Goal: Contribute content: Contribute content

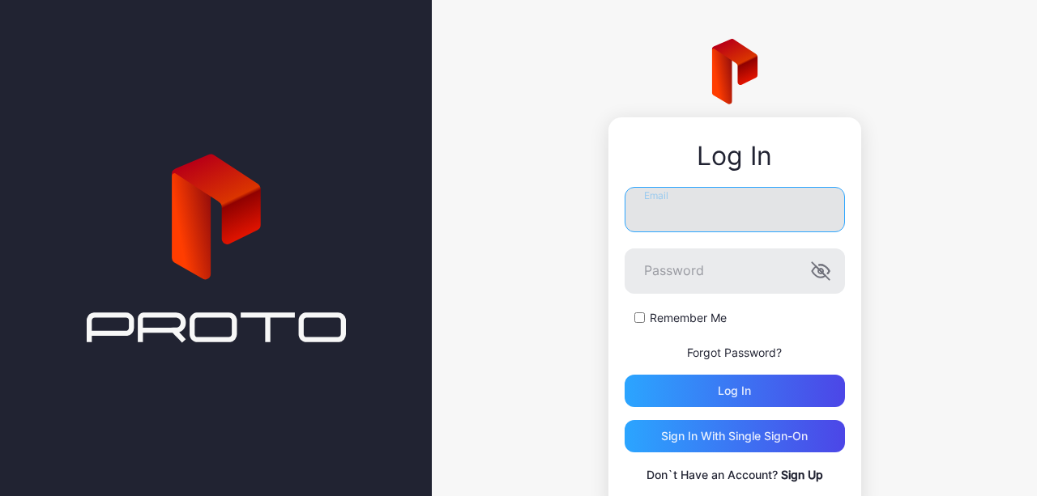
click at [690, 205] on input "Email" at bounding box center [734, 209] width 220 height 45
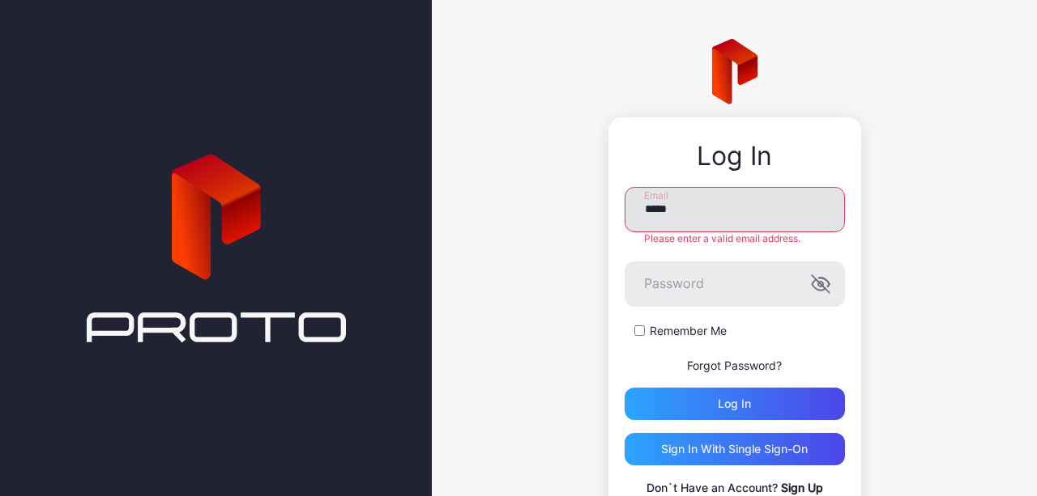
drag, startPoint x: 666, startPoint y: 212, endPoint x: 615, endPoint y: 210, distance: 51.1
click at [624, 210] on input "*****" at bounding box center [734, 209] width 220 height 45
paste input "**********"
type input "**********"
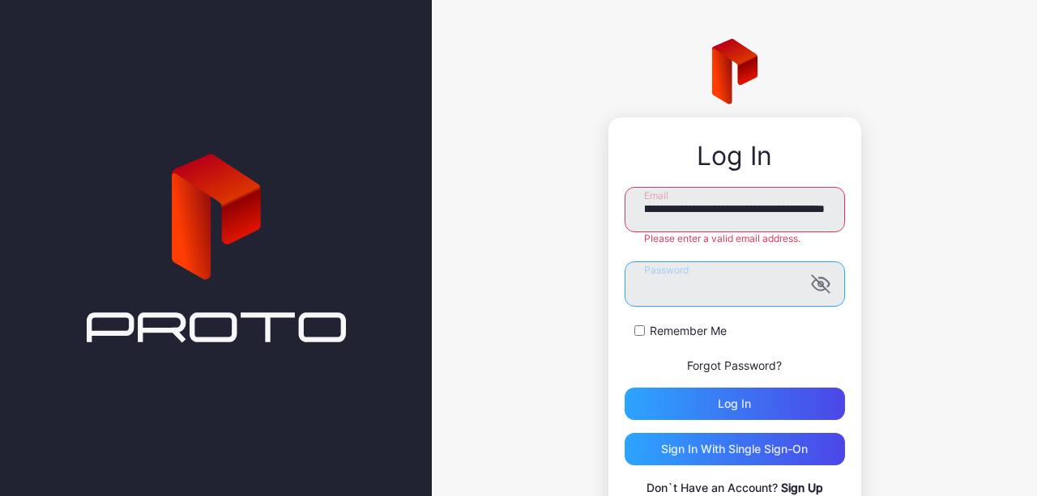
scroll to position [0, 0]
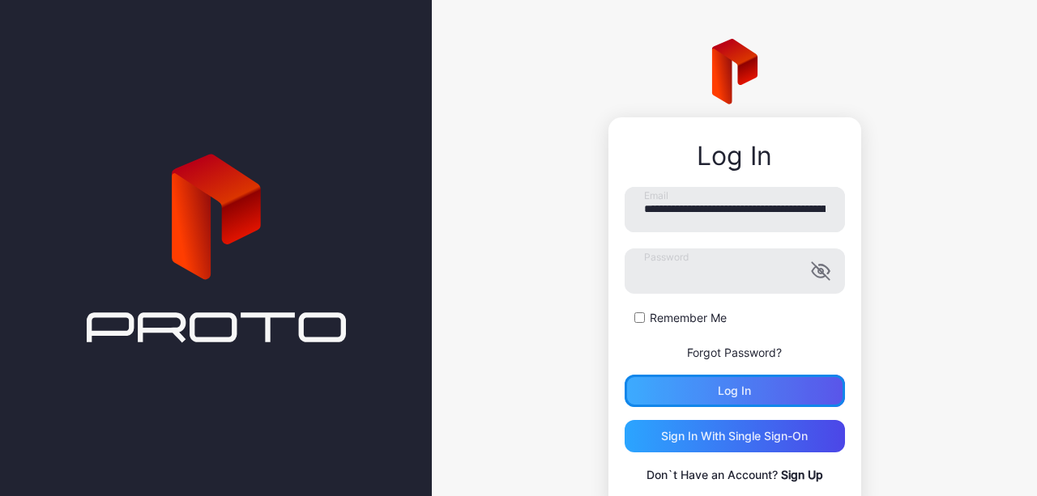
click at [689, 398] on div "Log in" at bounding box center [734, 391] width 220 height 32
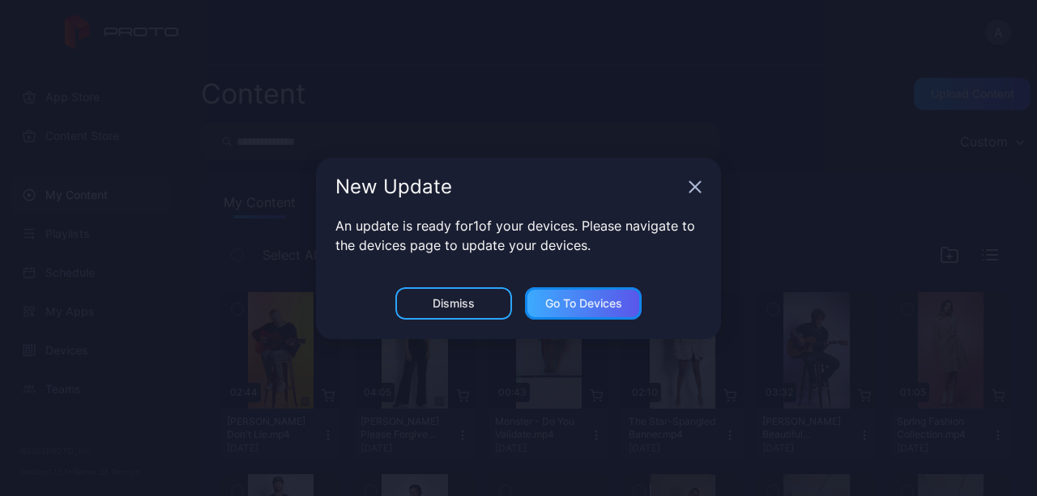
click at [557, 305] on div "Go to devices" at bounding box center [583, 303] width 77 height 13
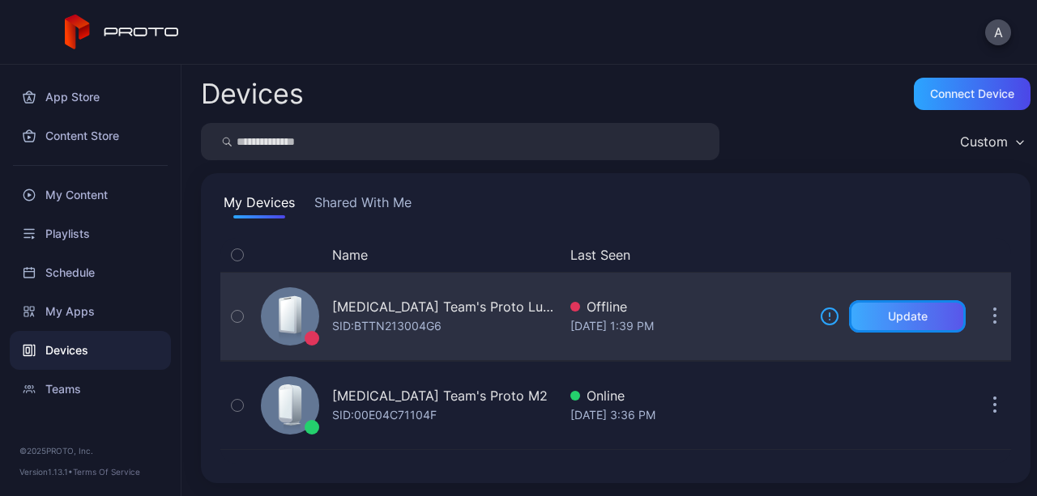
click at [888, 314] on div "Update" at bounding box center [908, 316] width 40 height 13
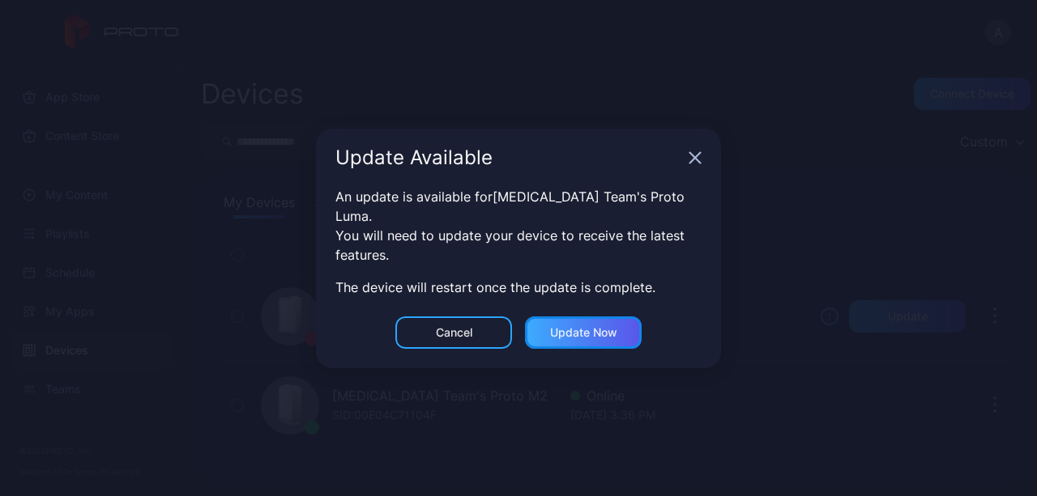
click at [571, 326] on div "Update now" at bounding box center [583, 332] width 67 height 13
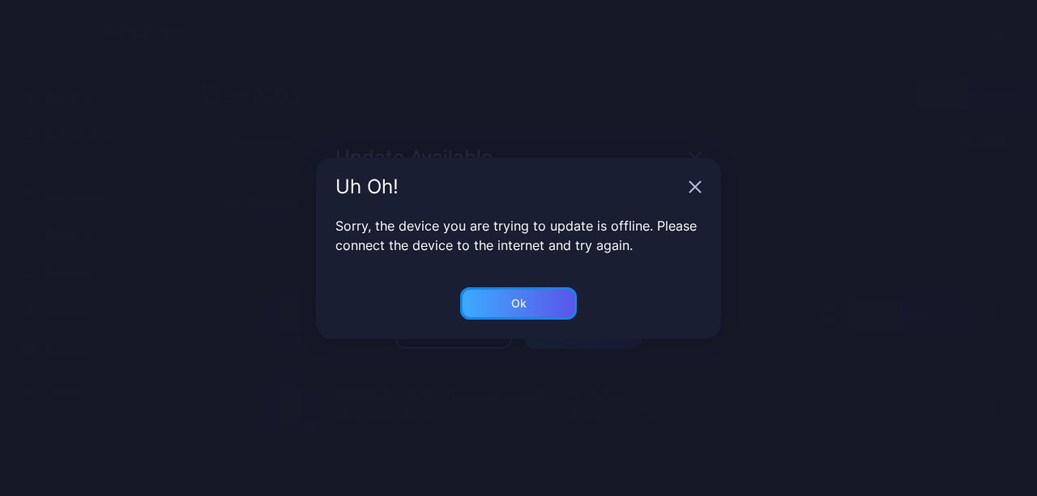
click at [489, 304] on div "Ok" at bounding box center [518, 304] width 117 height 32
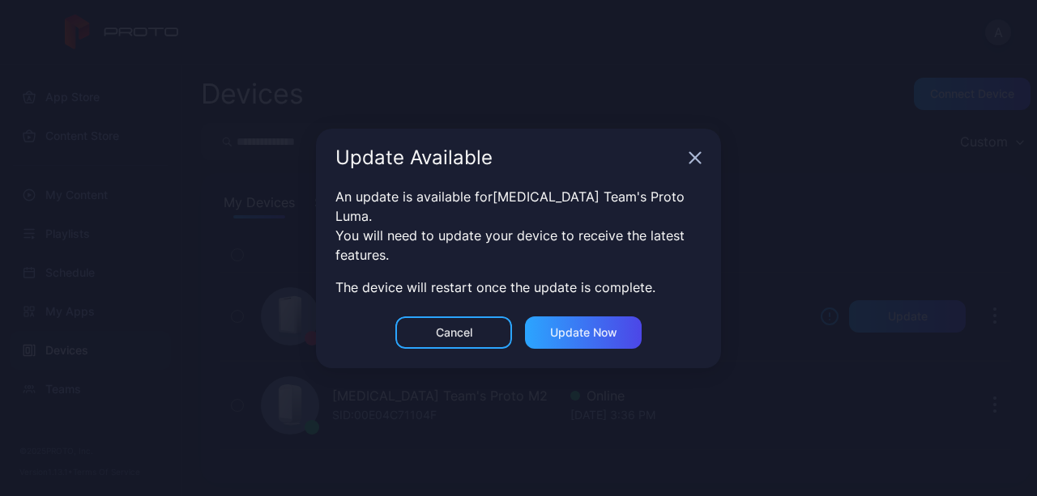
click at [688, 173] on div "Update Available" at bounding box center [518, 158] width 405 height 58
click at [697, 163] on icon "button" at bounding box center [695, 157] width 11 height 11
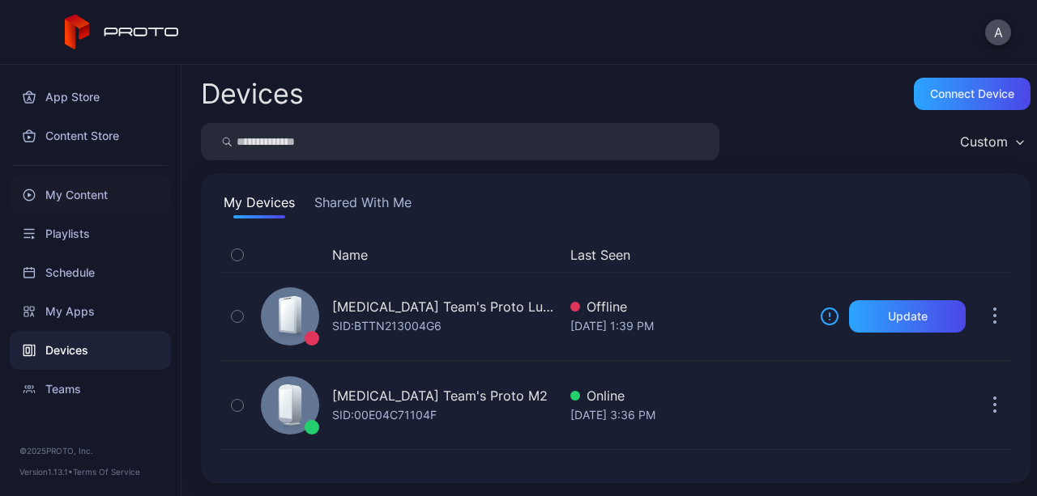
click at [75, 194] on div "My Content" at bounding box center [90, 195] width 161 height 39
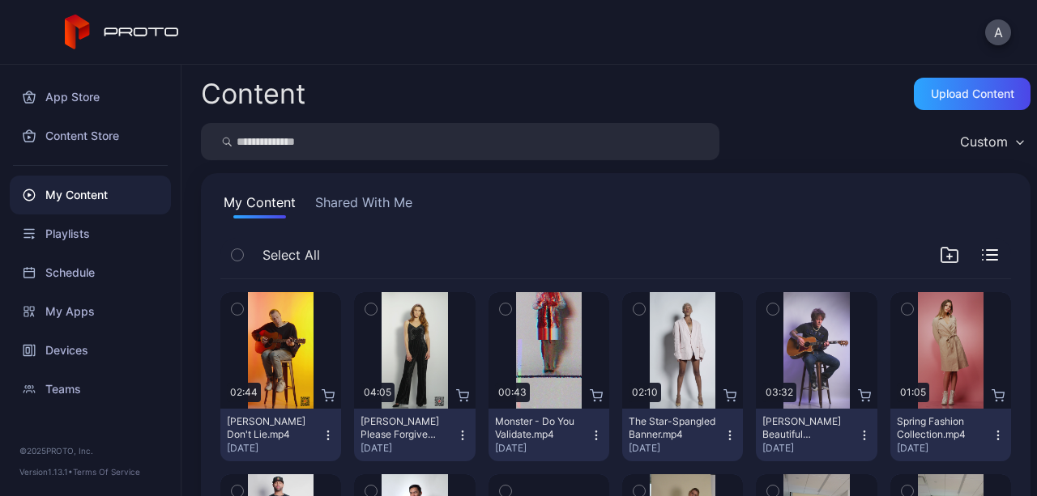
click at [66, 203] on div "My Content" at bounding box center [90, 195] width 161 height 39
click at [363, 196] on button "Shared With Me" at bounding box center [364, 206] width 104 height 26
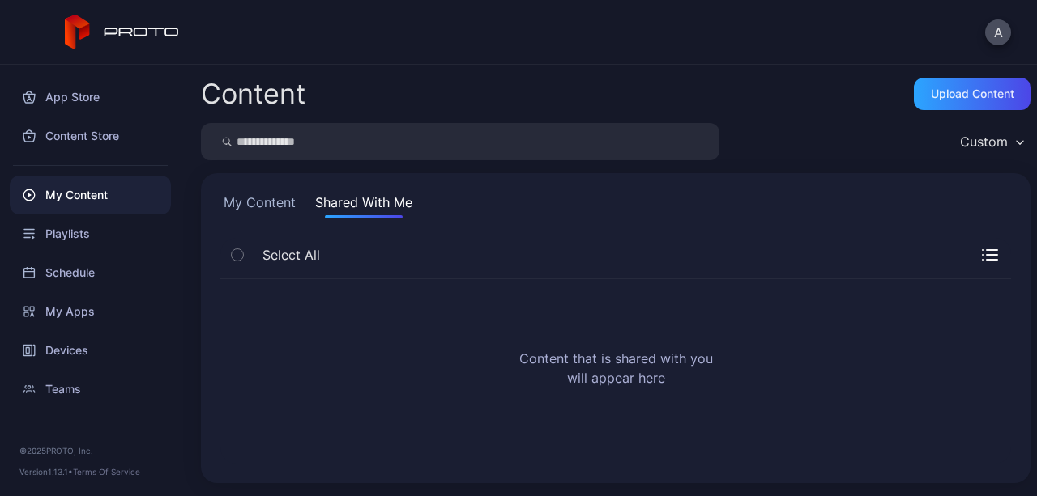
click at [283, 194] on button "My Content" at bounding box center [259, 206] width 79 height 26
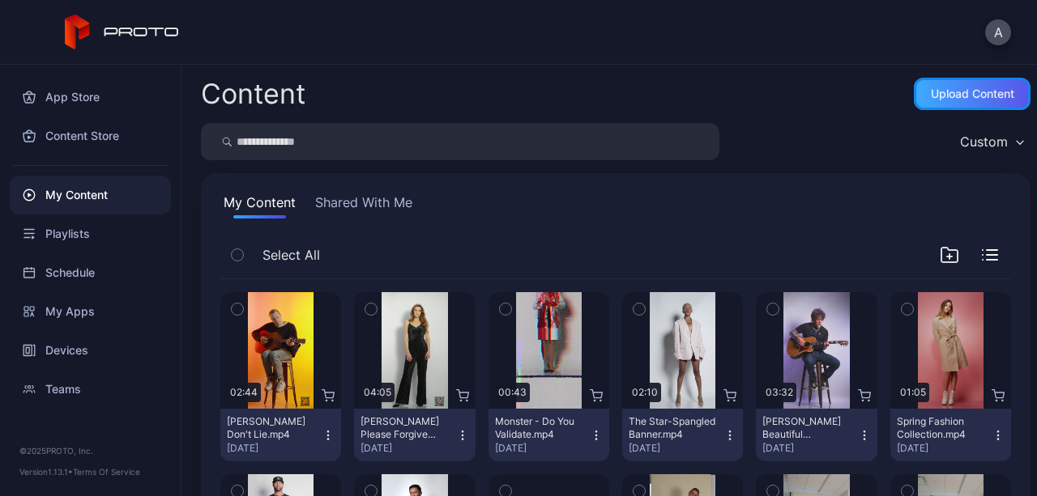
click at [961, 94] on div "Upload Content" at bounding box center [972, 93] width 83 height 13
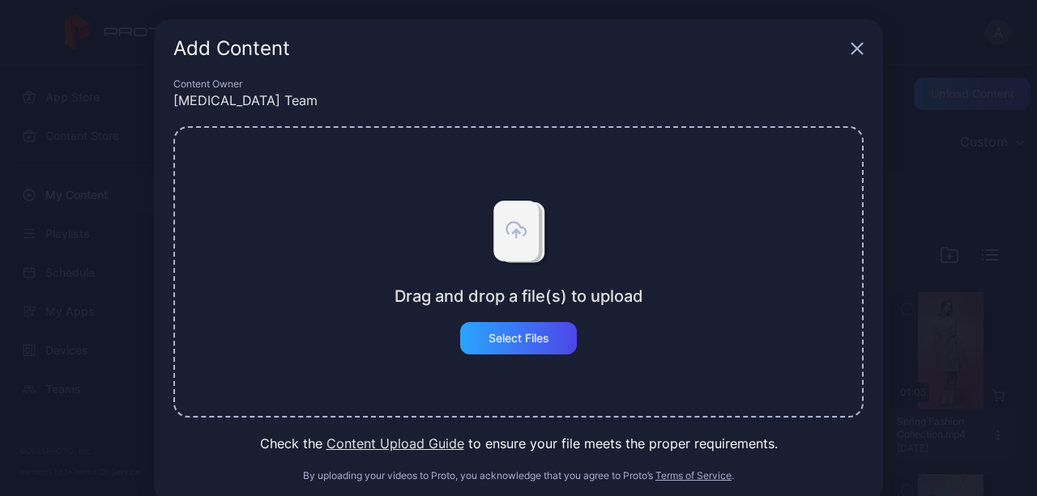
click at [850, 45] on icon "button" at bounding box center [856, 48] width 13 height 13
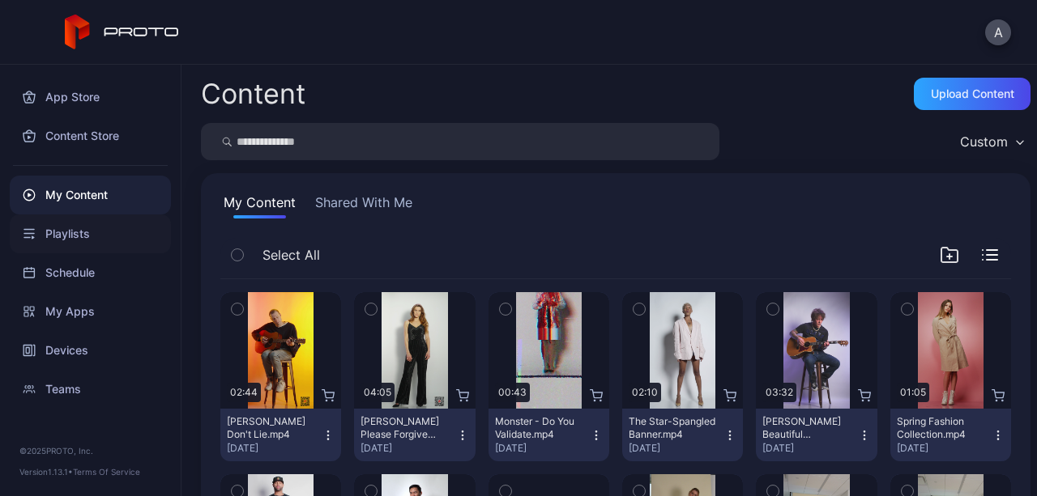
click at [50, 236] on div "Playlists" at bounding box center [90, 234] width 161 height 39
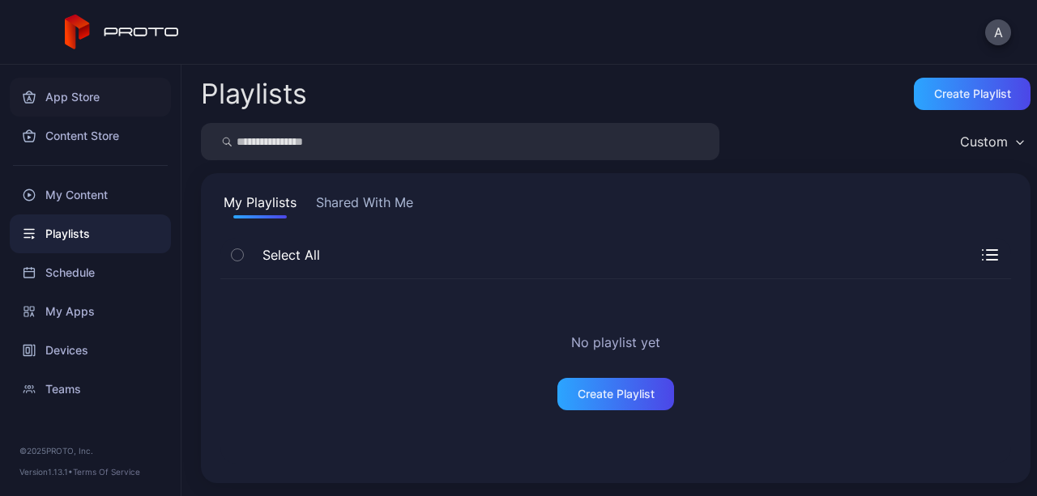
click at [81, 100] on div "App Store" at bounding box center [90, 97] width 161 height 39
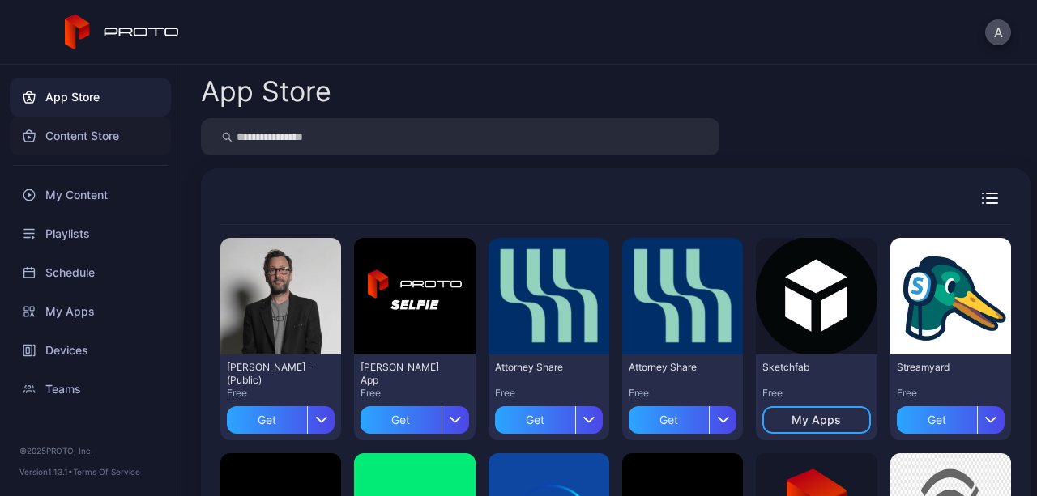
click at [76, 134] on div "Content Store" at bounding box center [90, 136] width 161 height 39
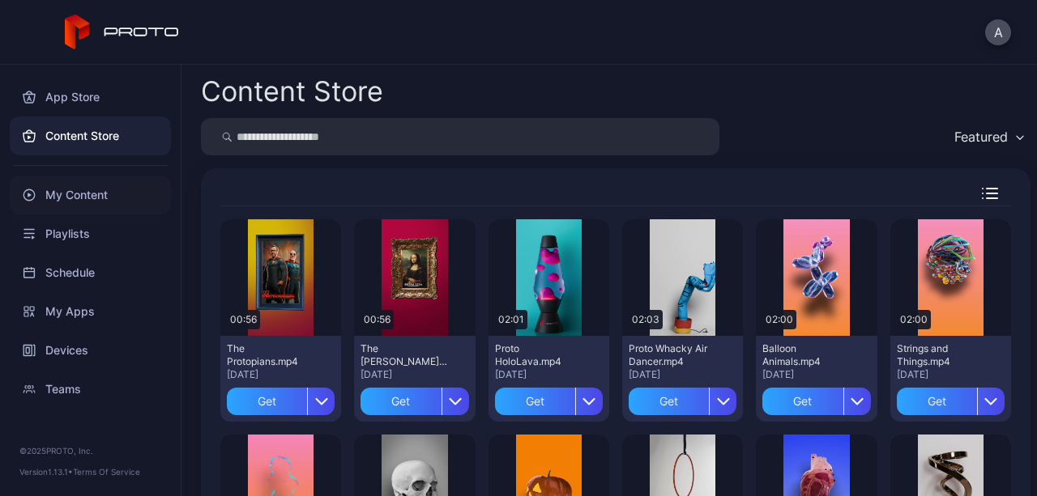
click at [66, 191] on div "My Content" at bounding box center [90, 195] width 161 height 39
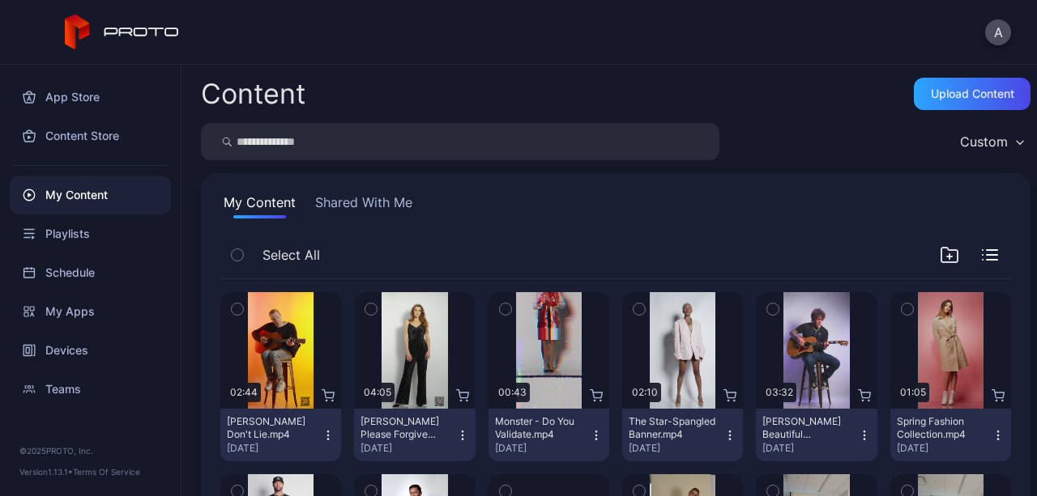
click at [1016, 142] on icon "button" at bounding box center [1019, 142] width 6 height 3
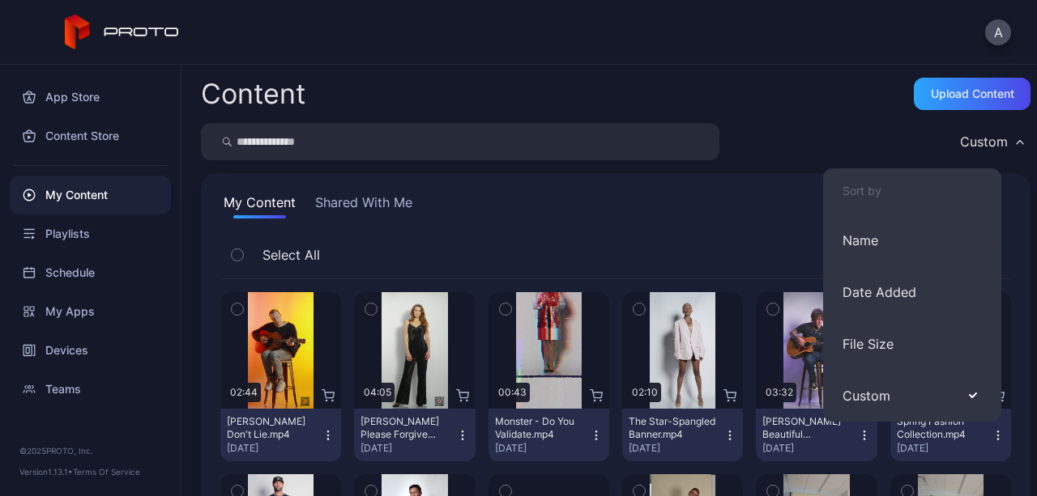
click at [803, 129] on div "Custom" at bounding box center [615, 141] width 829 height 37
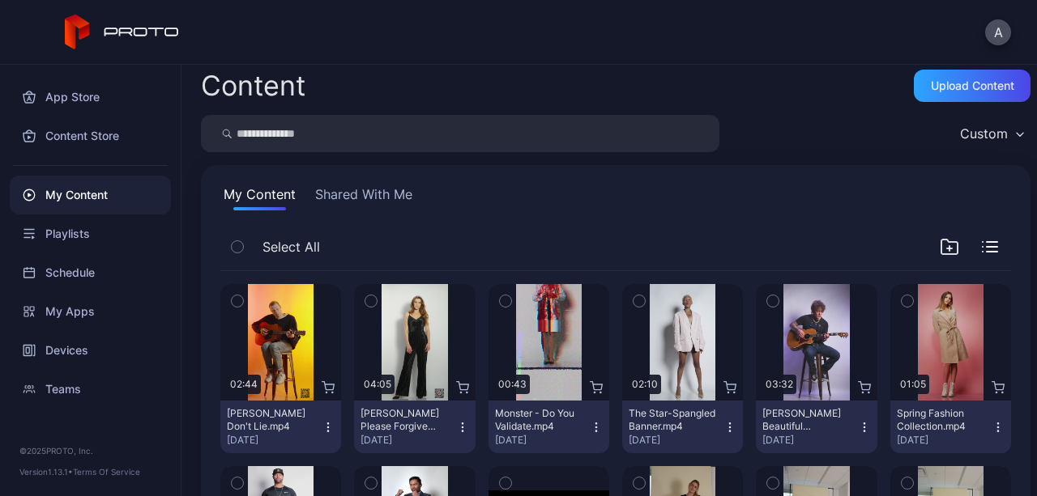
scroll to position [6, 0]
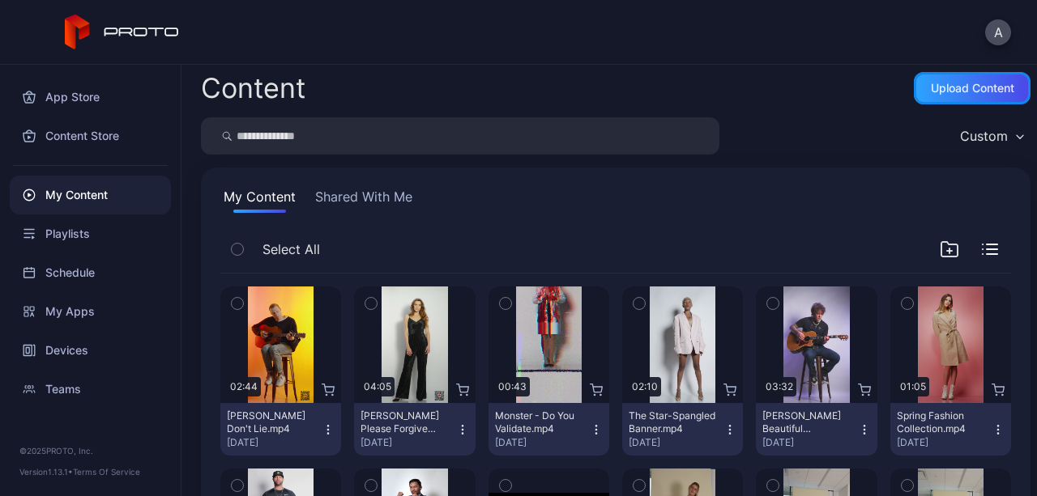
drag, startPoint x: 961, startPoint y: 85, endPoint x: 356, endPoint y: 186, distance: 613.4
click at [356, 186] on div "Content Upload Content Custom My Content Shared With Me Select All Preview 02:4…" at bounding box center [608, 281] width 855 height 432
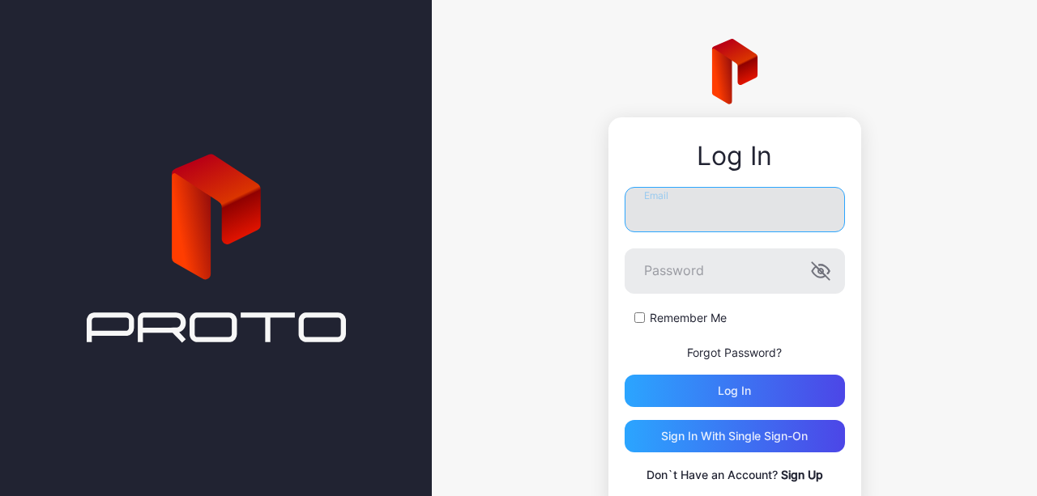
click at [662, 226] on input "Email" at bounding box center [734, 209] width 220 height 45
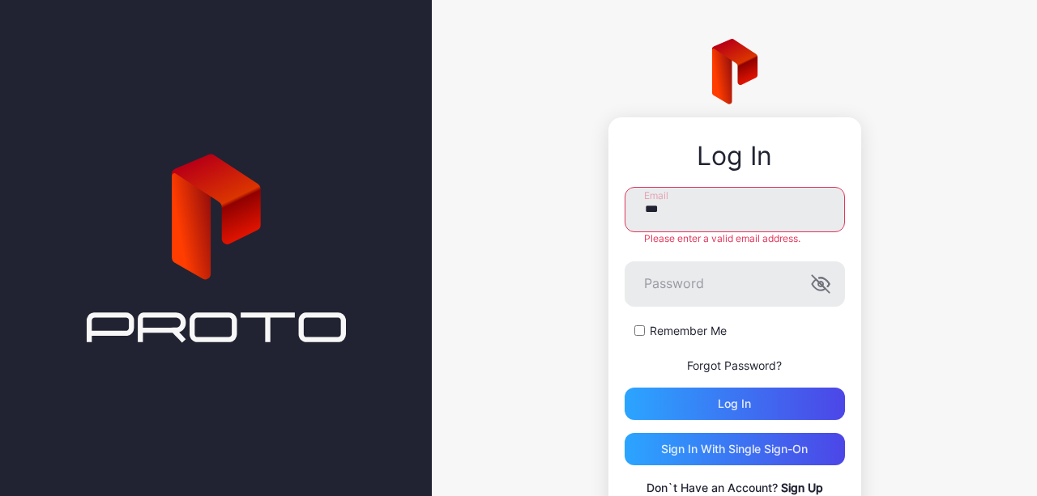
click at [674, 236] on div "Please enter a valid email address." at bounding box center [734, 238] width 220 height 13
click at [674, 215] on input "***" at bounding box center [734, 209] width 220 height 45
type input "*"
paste input "**********"
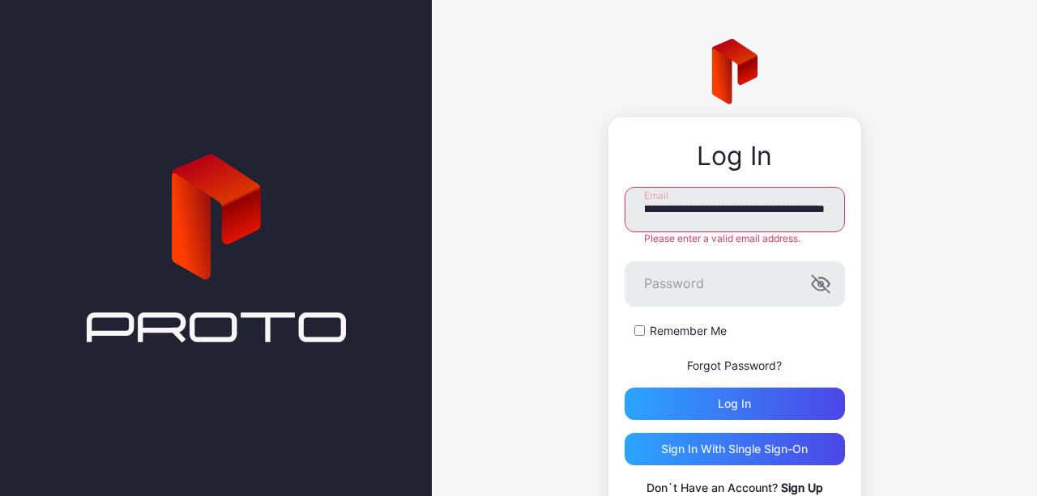
type input "**********"
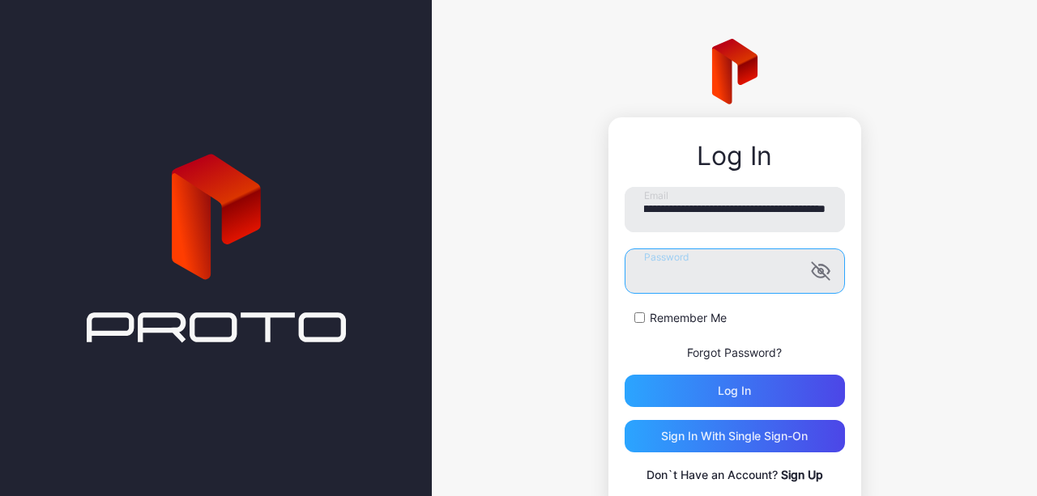
scroll to position [0, 0]
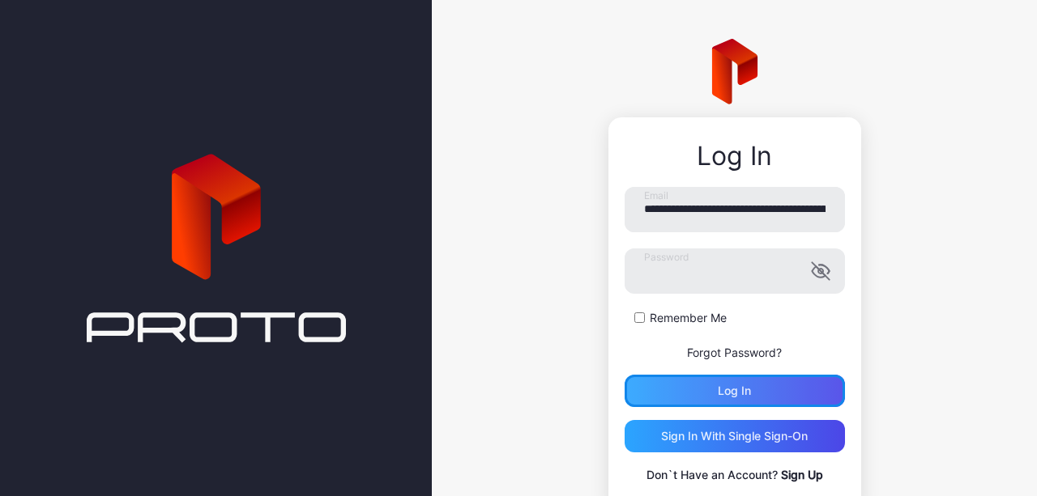
click at [689, 388] on div "Log in" at bounding box center [734, 391] width 220 height 32
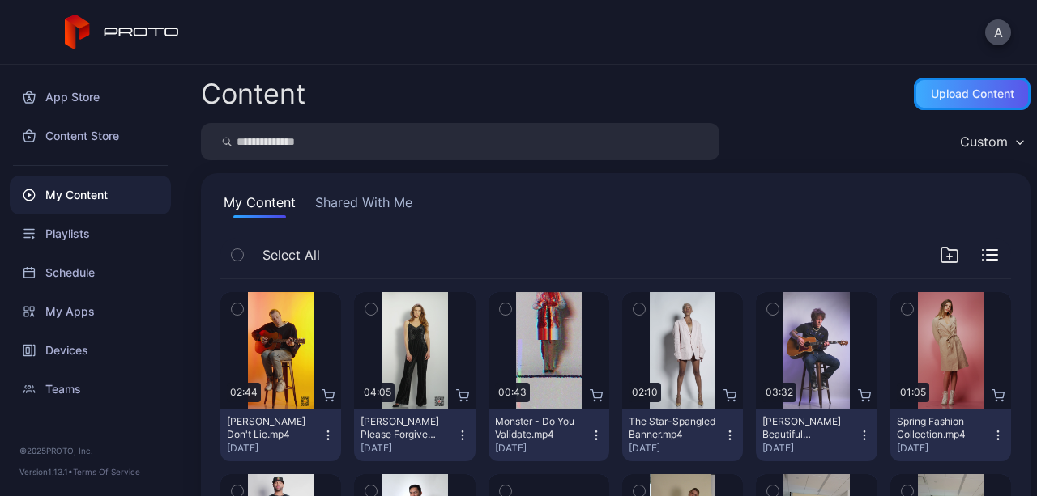
click at [944, 88] on div "Upload Content" at bounding box center [972, 93] width 83 height 13
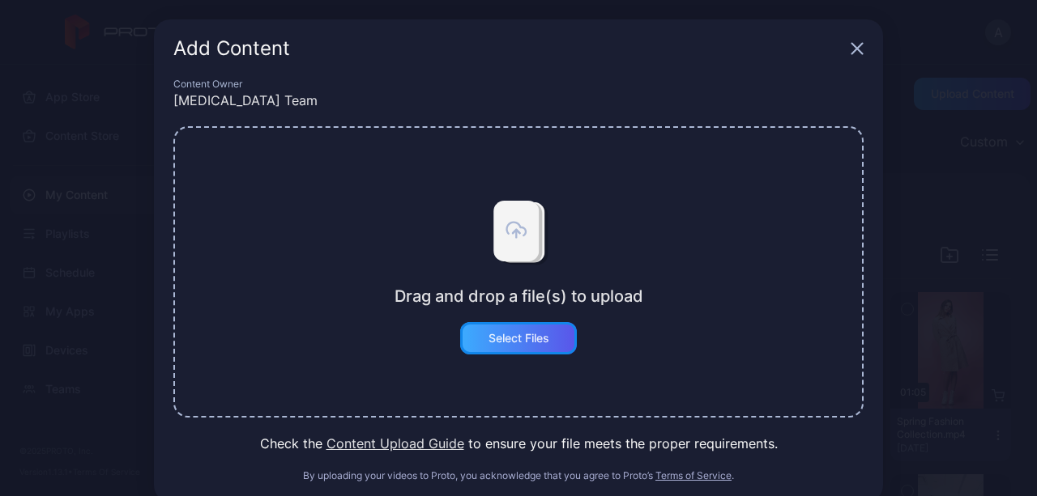
click at [538, 332] on div "Select Files" at bounding box center [518, 338] width 61 height 13
click at [503, 345] on button "Select Files" at bounding box center [518, 338] width 117 height 32
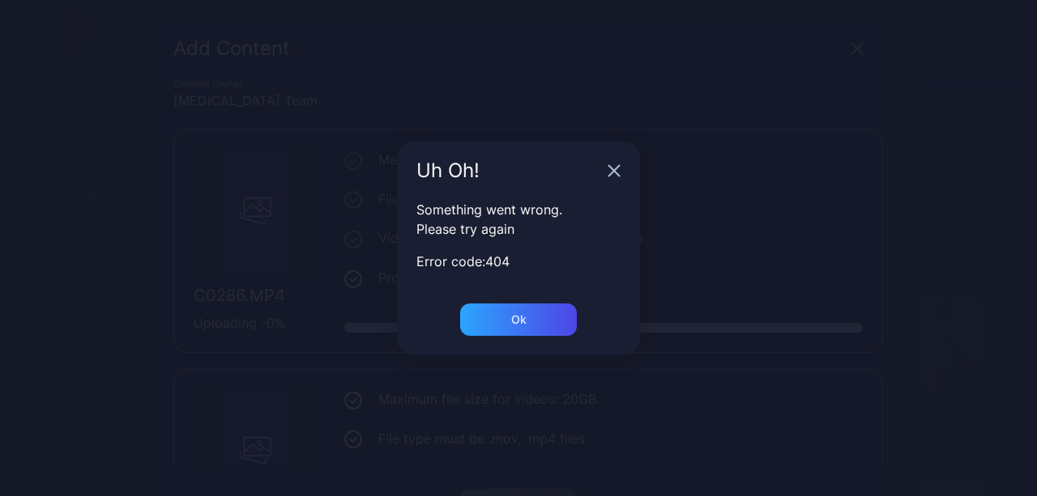
click at [613, 171] on icon "button" at bounding box center [614, 170] width 11 height 11
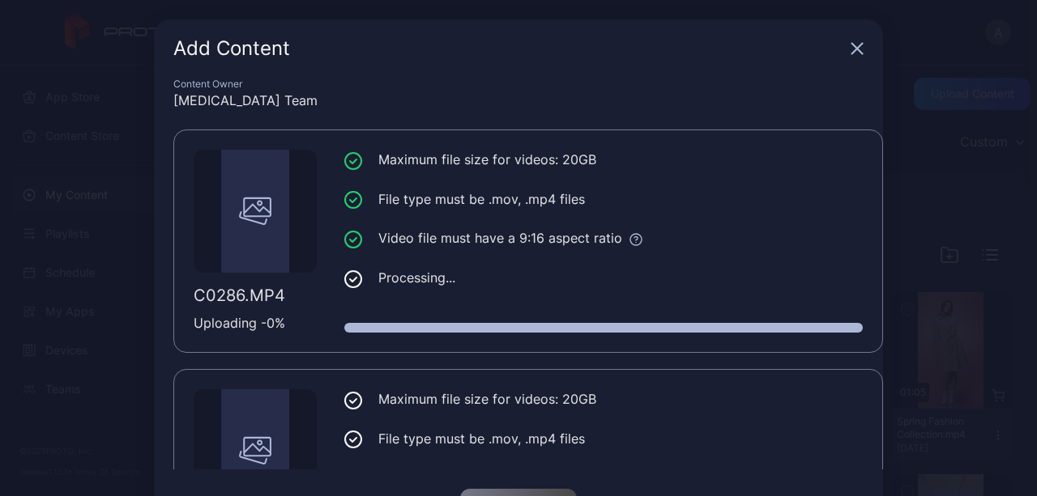
click at [444, 95] on div "[MEDICAL_DATA] Team" at bounding box center [518, 100] width 690 height 19
click at [854, 47] on div "Add Content" at bounding box center [518, 48] width 729 height 58
click at [852, 47] on icon "button" at bounding box center [856, 48] width 13 height 13
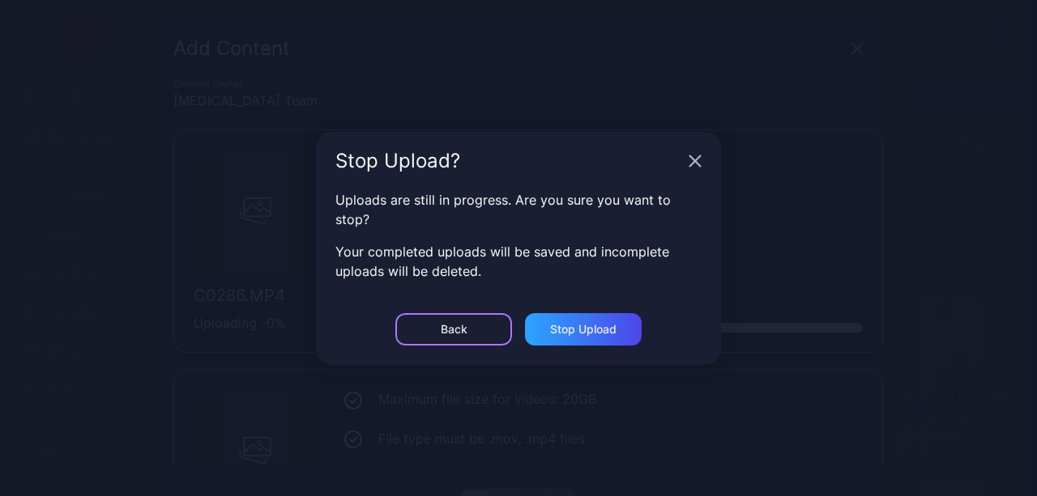
click at [483, 331] on div "Back" at bounding box center [453, 329] width 117 height 32
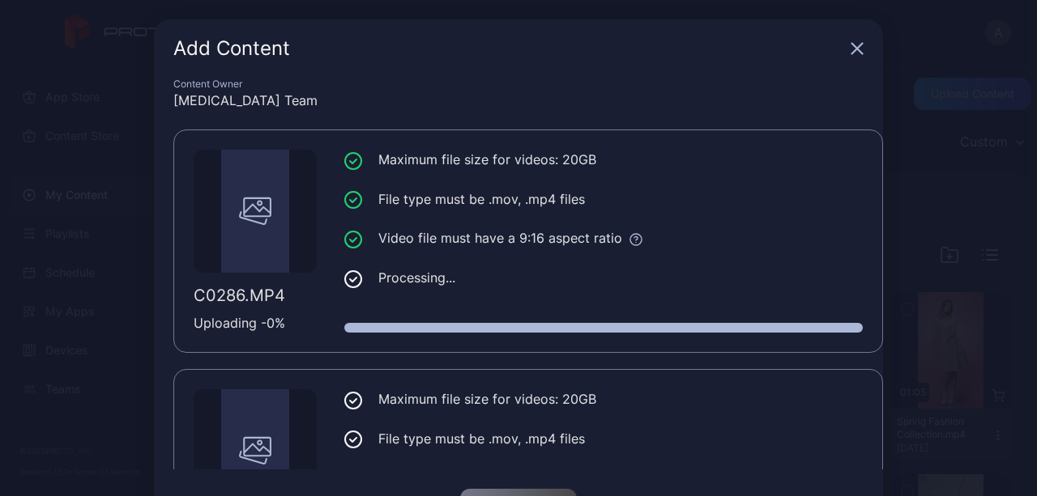
click at [850, 46] on icon "button" at bounding box center [856, 48] width 13 height 13
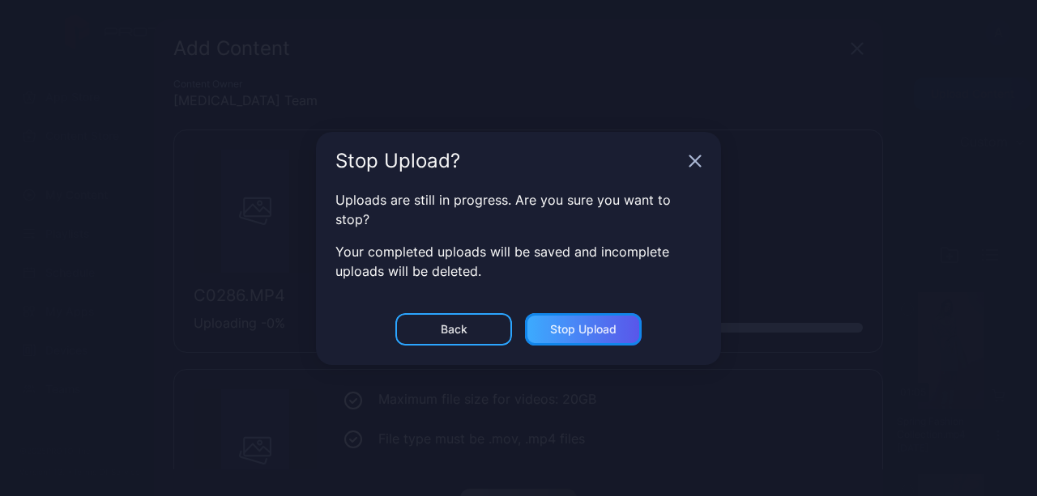
click at [578, 326] on div "Stop Upload" at bounding box center [583, 329] width 66 height 13
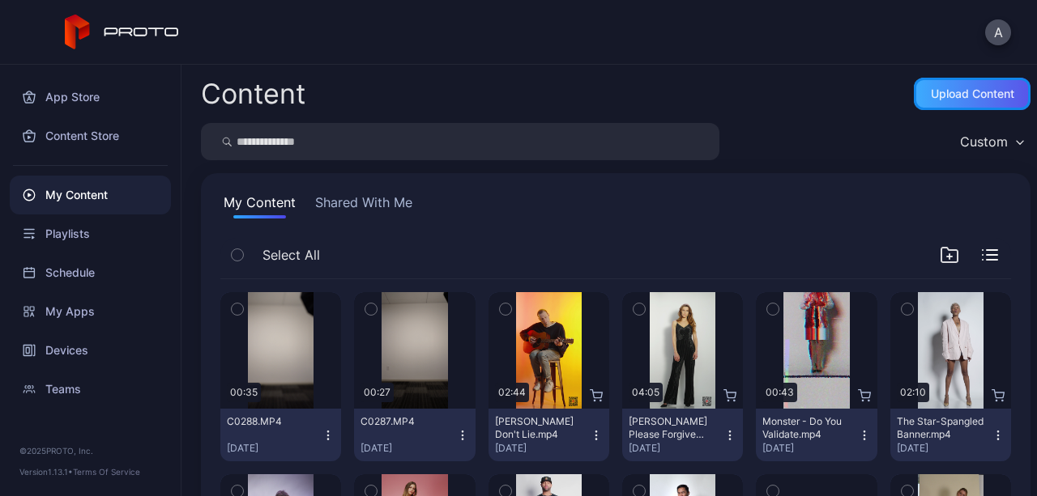
click at [952, 90] on div "Upload Content" at bounding box center [972, 93] width 83 height 13
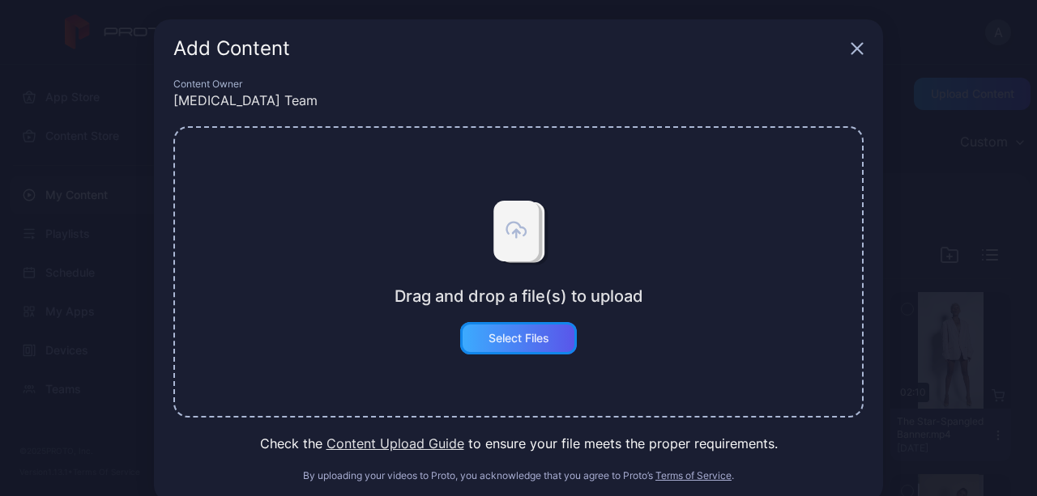
click at [490, 336] on div "Select Files" at bounding box center [518, 338] width 61 height 13
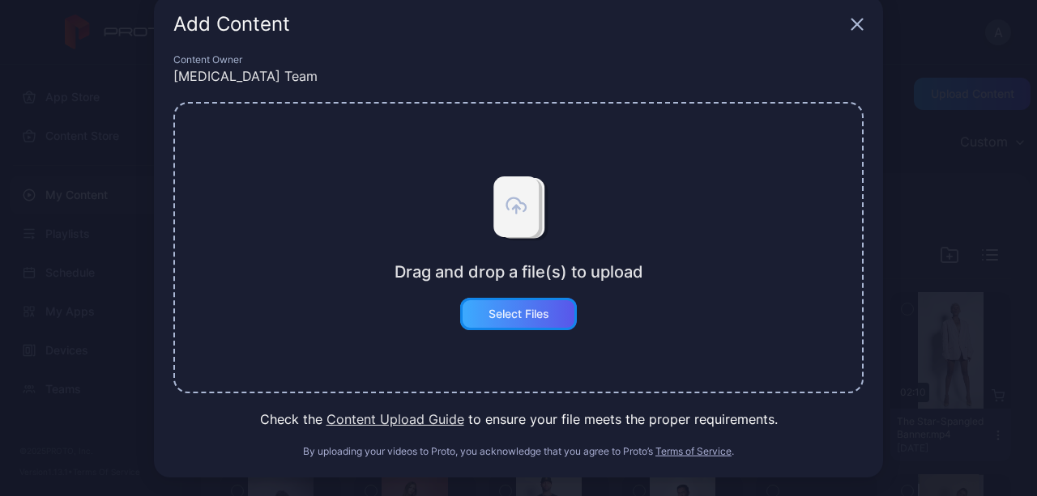
click at [520, 316] on button "Select Files" at bounding box center [518, 314] width 117 height 32
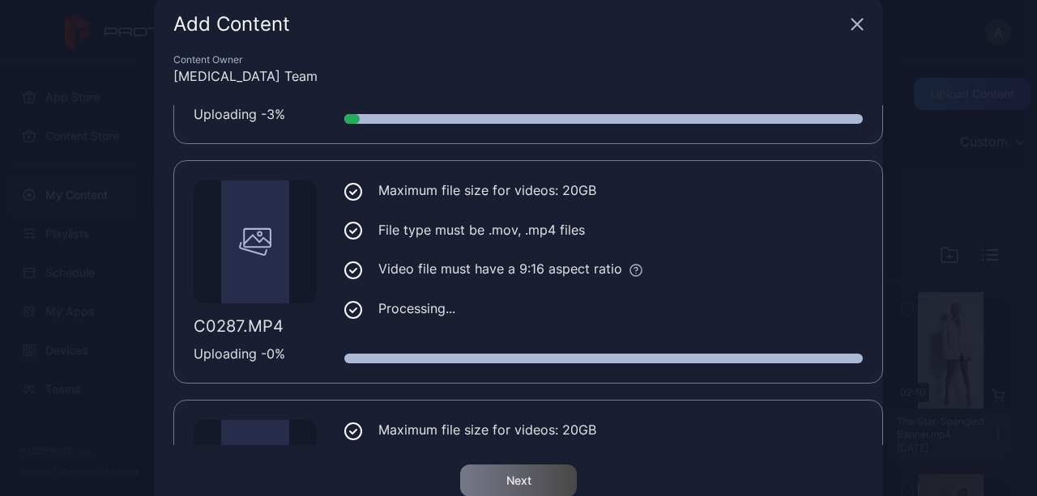
scroll to position [0, 0]
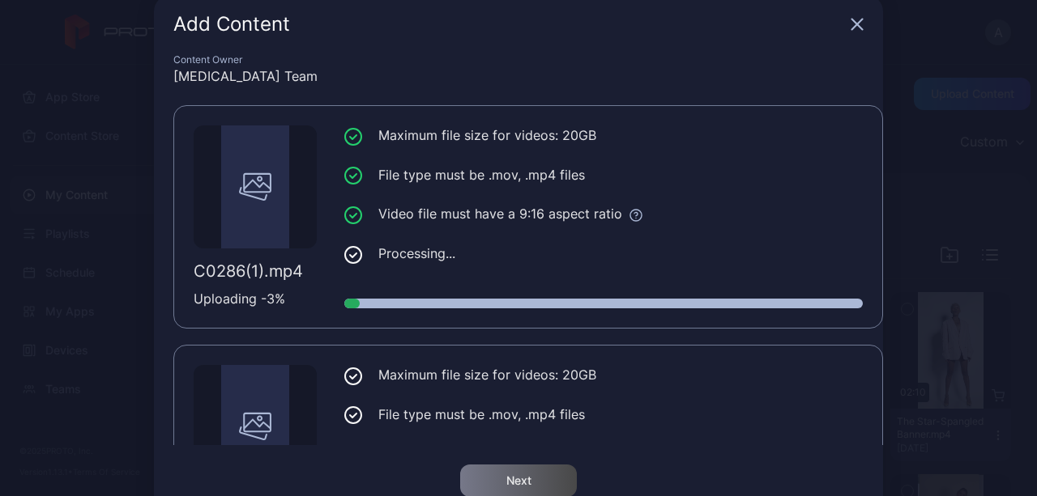
click at [850, 20] on icon "button" at bounding box center [856, 24] width 13 height 13
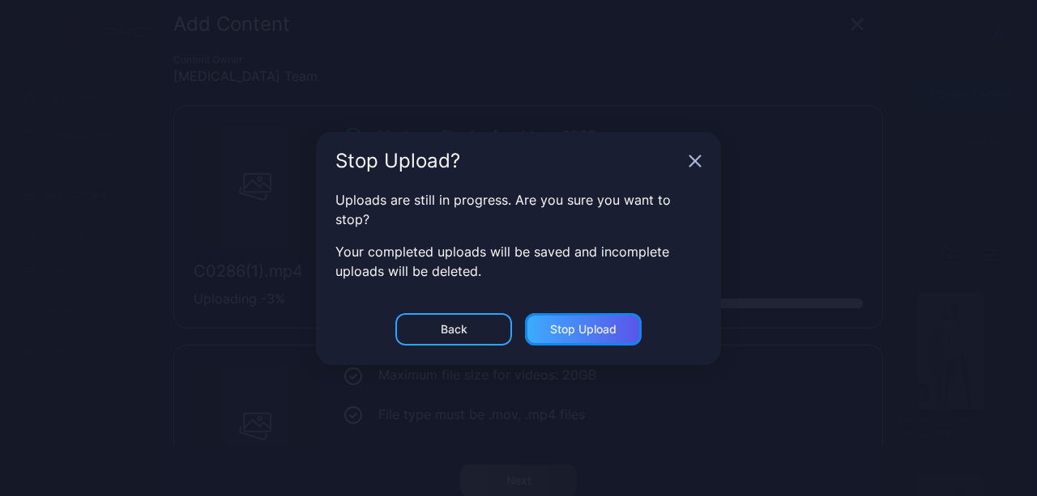
click at [583, 323] on div "Stop Upload" at bounding box center [583, 329] width 66 height 13
